Goal: Task Accomplishment & Management: Use online tool/utility

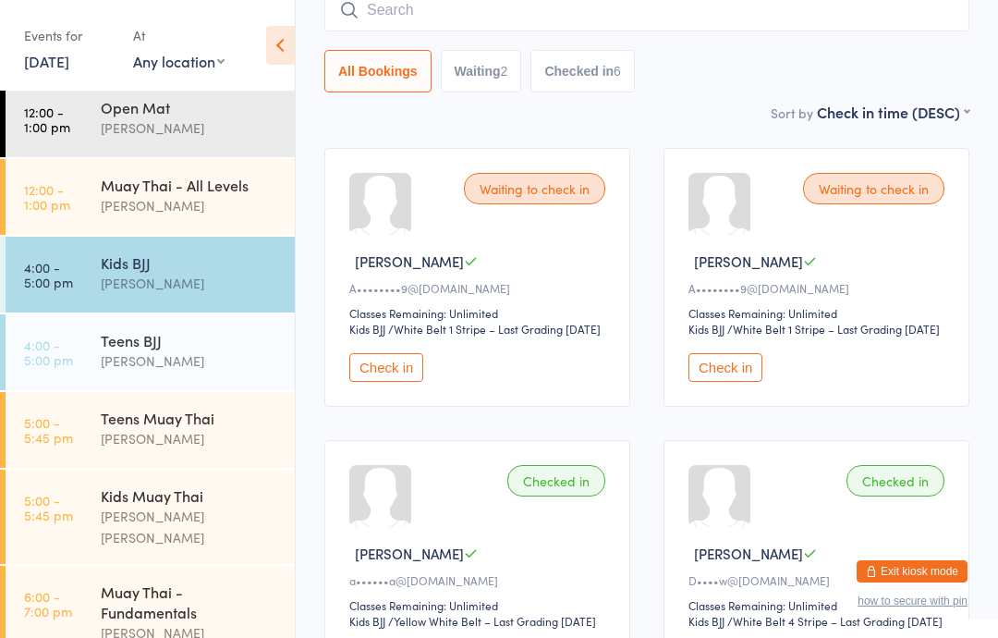
scroll to position [7, 0]
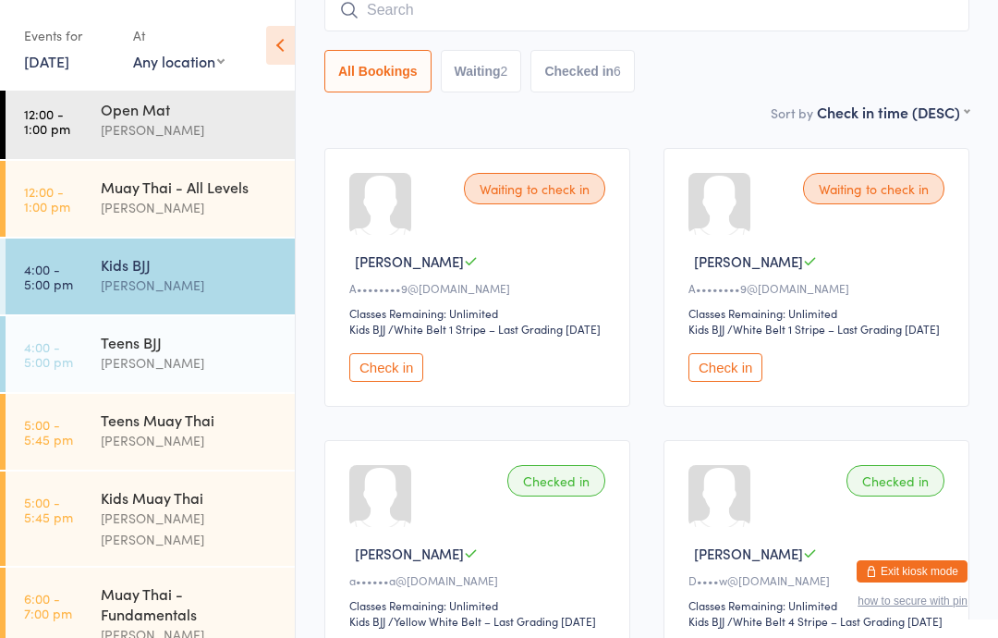
click at [166, 503] on div "Kids Muay Thai" at bounding box center [190, 497] width 178 height 20
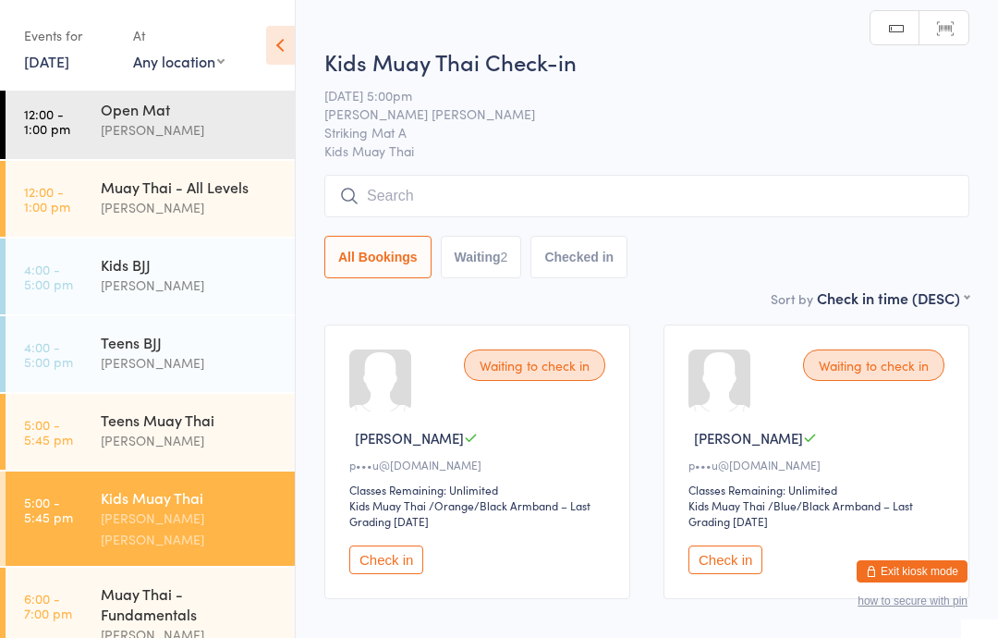
click at [492, 199] on input "search" at bounding box center [646, 196] width 645 height 43
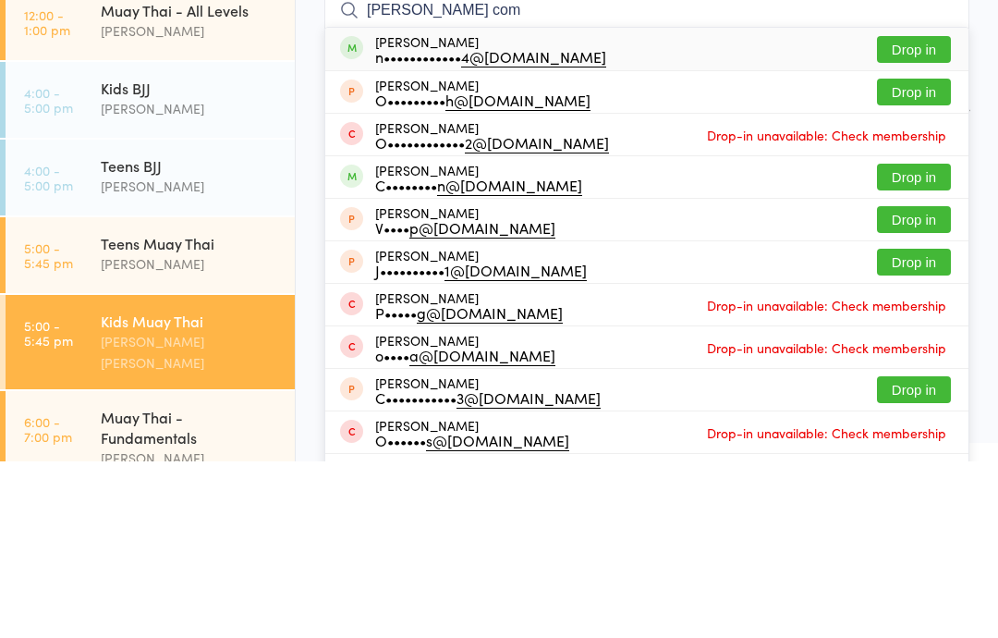
type input "[PERSON_NAME] com"
click at [916, 213] on button "Drop in" at bounding box center [914, 226] width 74 height 27
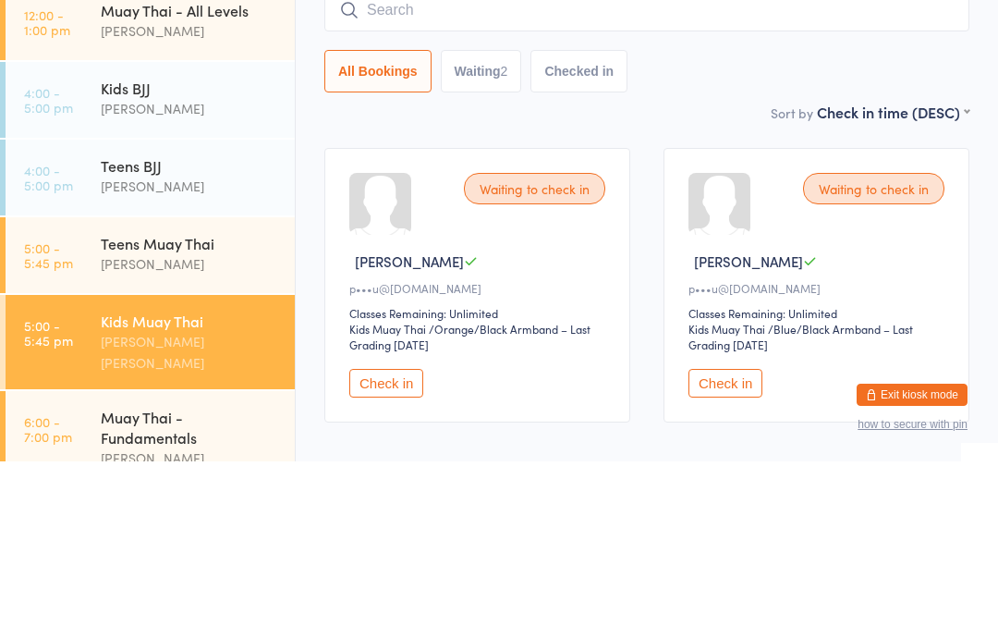
scroll to position [115, 0]
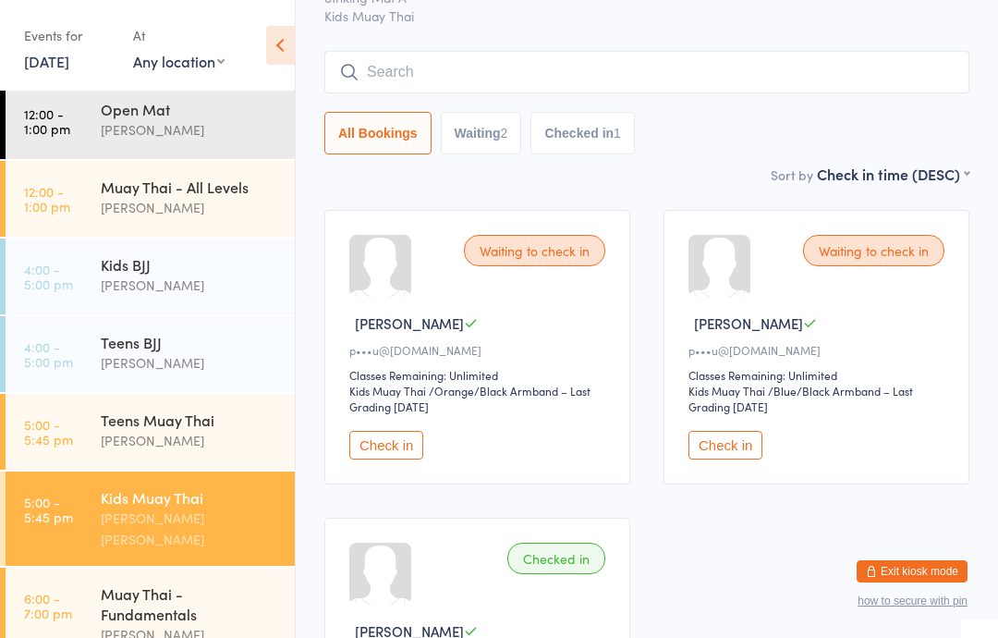
click at [225, 432] on div "[PERSON_NAME]" at bounding box center [190, 440] width 178 height 21
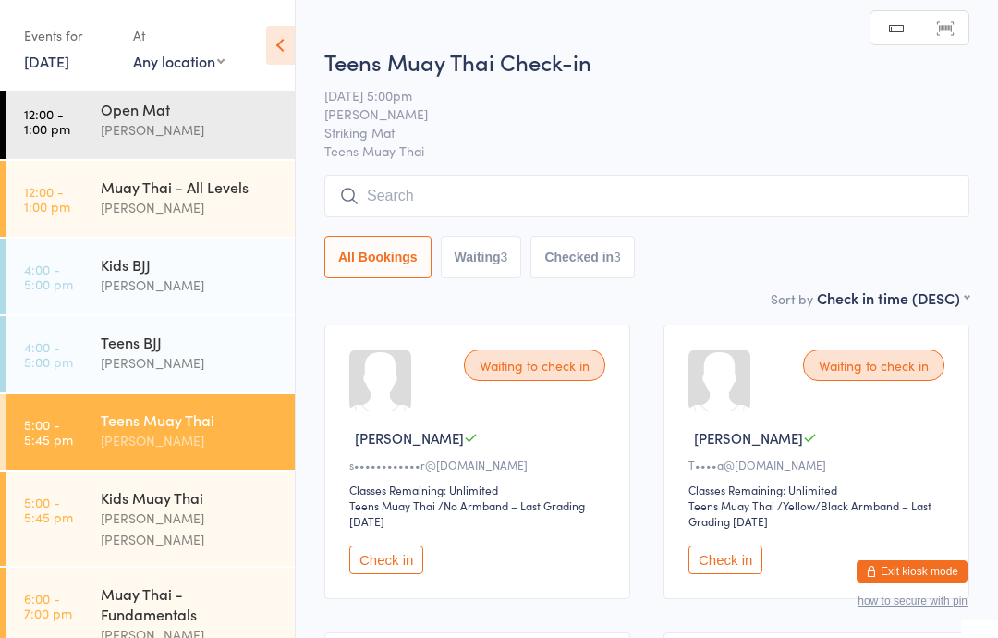
click at [216, 494] on div "Kids Muay Thai" at bounding box center [190, 497] width 178 height 20
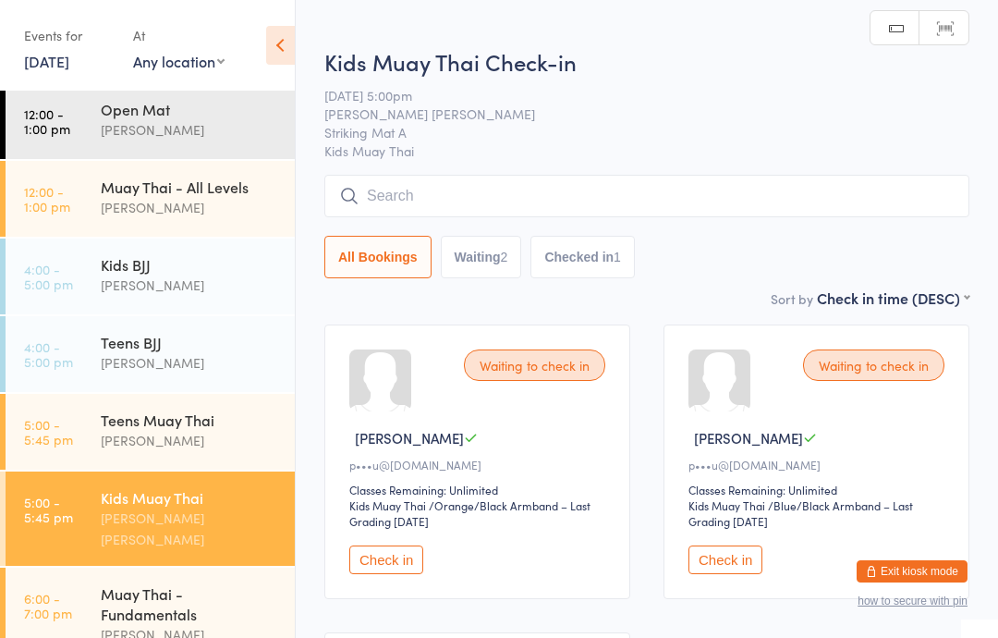
click at [407, 186] on input "search" at bounding box center [646, 196] width 645 height 43
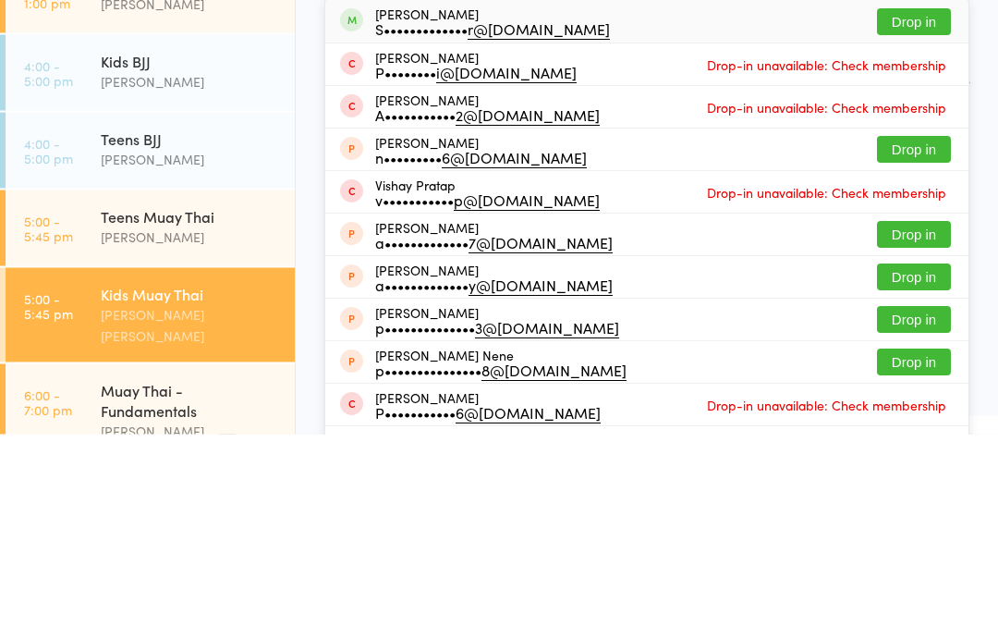
type input "[PERSON_NAME]"
click at [929, 213] on button "Drop in" at bounding box center [914, 226] width 74 height 27
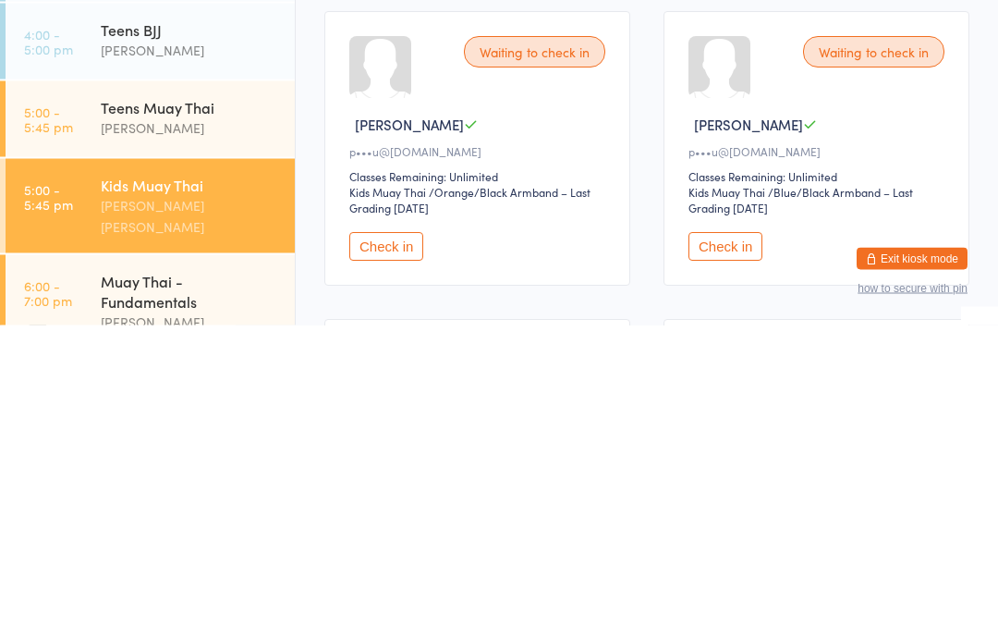
click at [251, 430] on div "[PERSON_NAME]" at bounding box center [190, 440] width 178 height 21
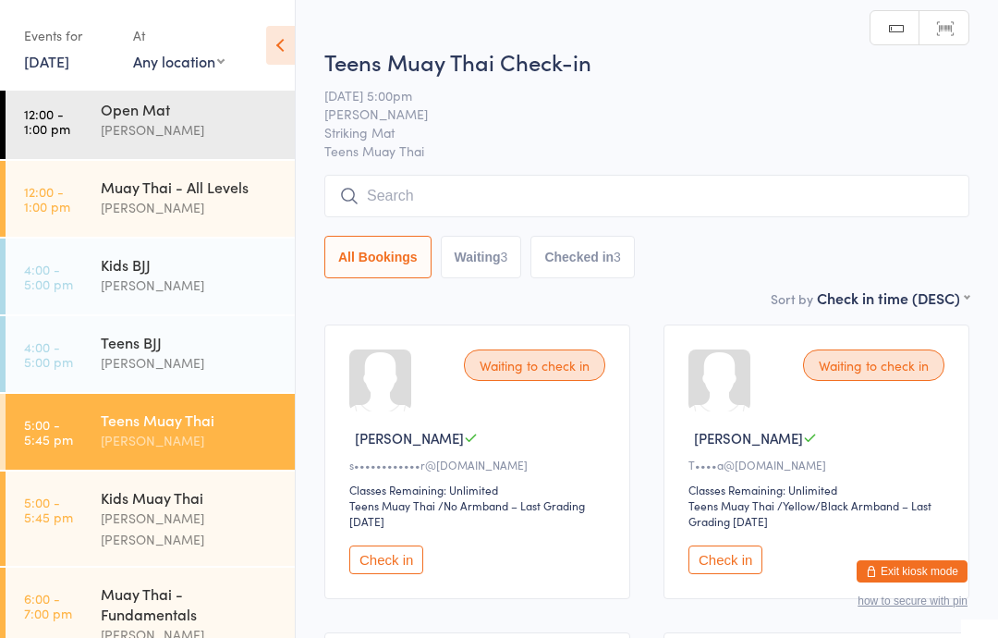
click at [795, 195] on input "search" at bounding box center [646, 196] width 645 height 43
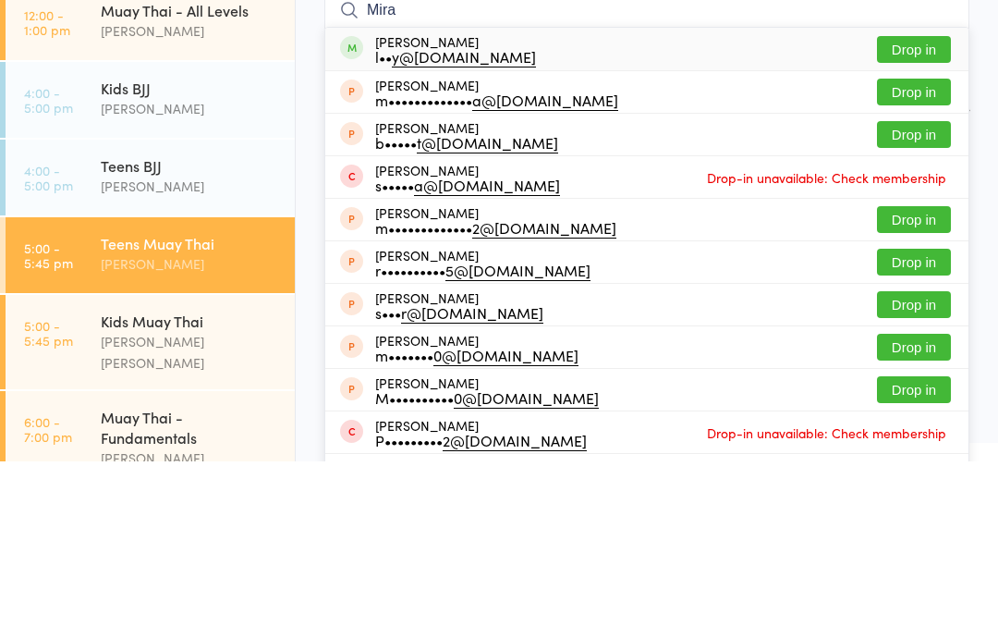
type input "Mira"
click at [924, 213] on button "Drop in" at bounding box center [914, 226] width 74 height 27
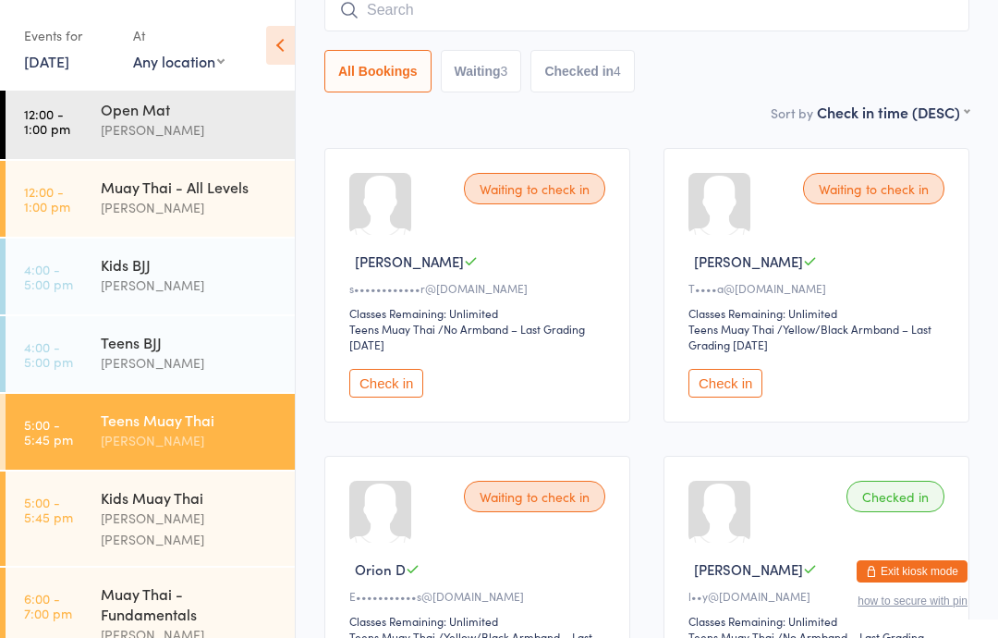
click at [380, 387] on button "Check in" at bounding box center [386, 383] width 74 height 29
